Goal: Check status: Verify the current state of an ongoing process or item

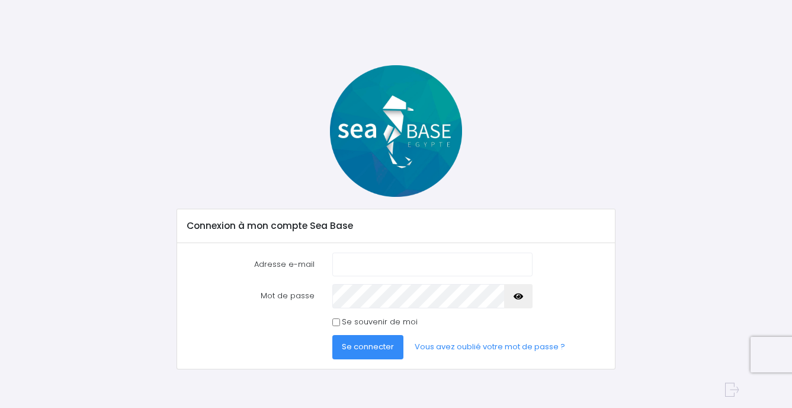
type input "[EMAIL_ADDRESS][DOMAIN_NAME]"
click at [383, 342] on span "Se connecter" at bounding box center [368, 346] width 52 height 11
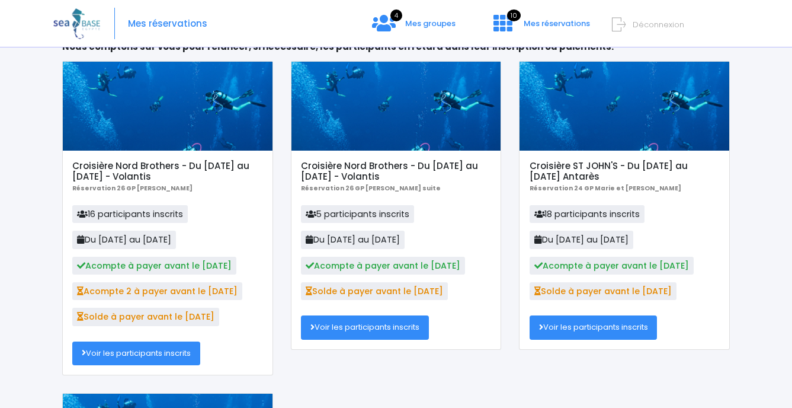
scroll to position [119, 0]
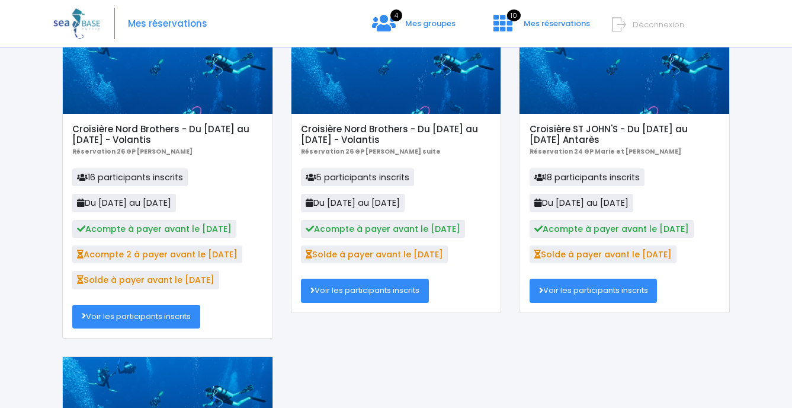
click at [346, 287] on link "Voir les participants inscrits" at bounding box center [365, 291] width 128 height 24
click at [164, 326] on link "Voir les participants inscrits" at bounding box center [136, 317] width 128 height 24
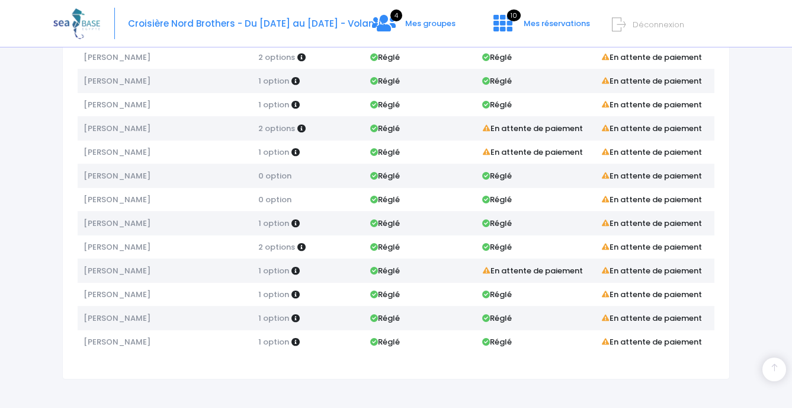
scroll to position [200, 0]
